Goal: Task Accomplishment & Management: Manage account settings

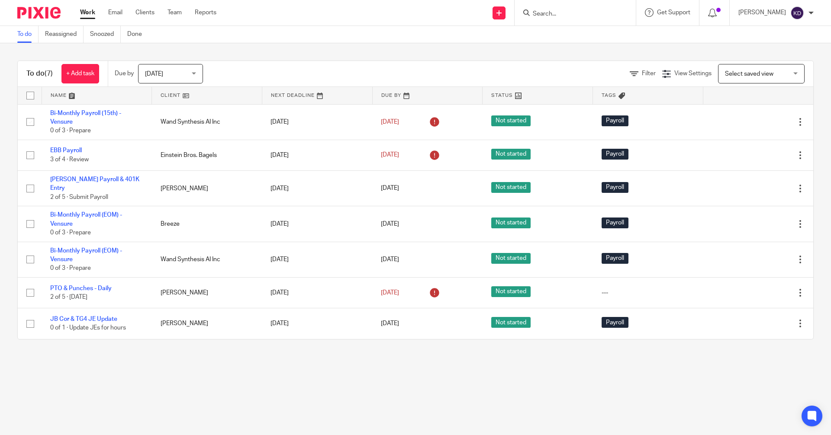
click at [164, 76] on span "[DATE]" at bounding box center [168, 73] width 46 height 18
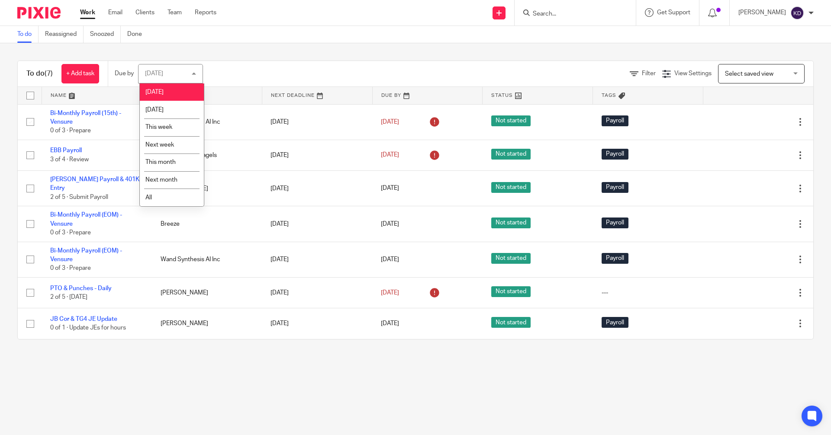
click at [164, 76] on div "[DATE] [DATE]" at bounding box center [170, 73] width 65 height 19
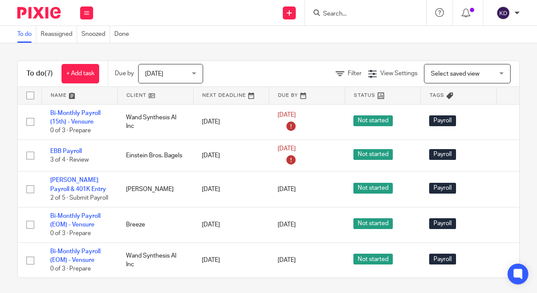
click at [180, 71] on span "[DATE]" at bounding box center [168, 73] width 46 height 18
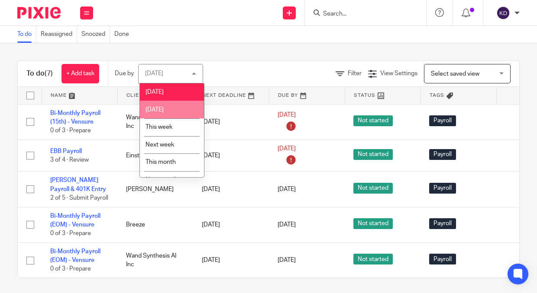
click at [162, 109] on span "[DATE]" at bounding box center [154, 110] width 18 height 6
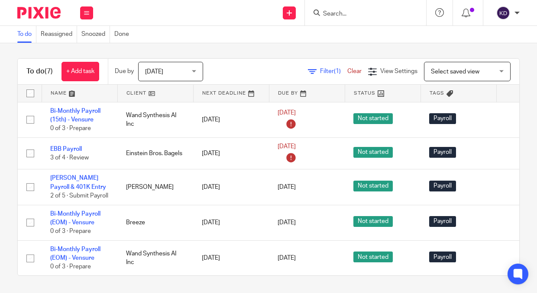
click at [189, 67] on span "[DATE]" at bounding box center [168, 71] width 46 height 18
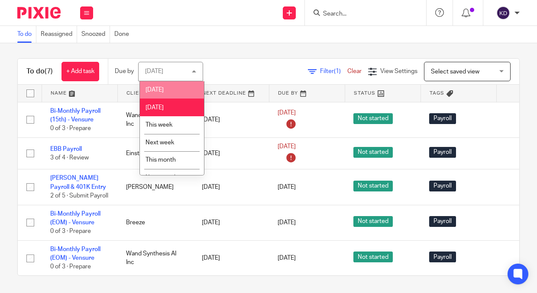
click at [177, 98] on li "[DATE]" at bounding box center [172, 90] width 64 height 18
